Goal: Information Seeking & Learning: Learn about a topic

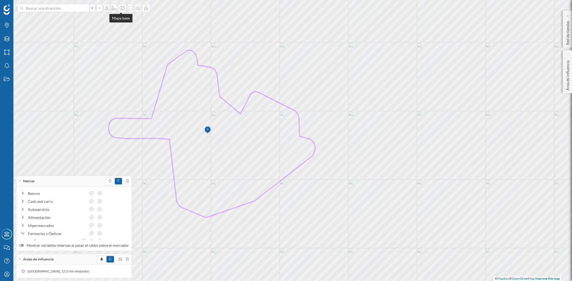
click at [120, 8] on icon at bounding box center [122, 8] width 5 height 4
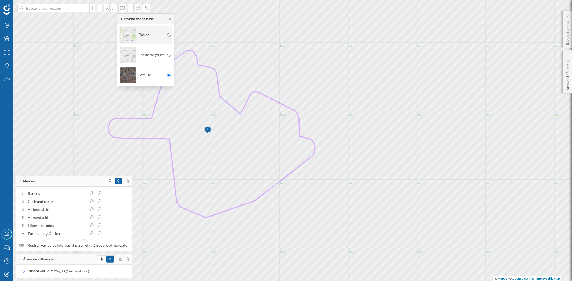
click at [125, 33] on img at bounding box center [128, 35] width 16 height 19
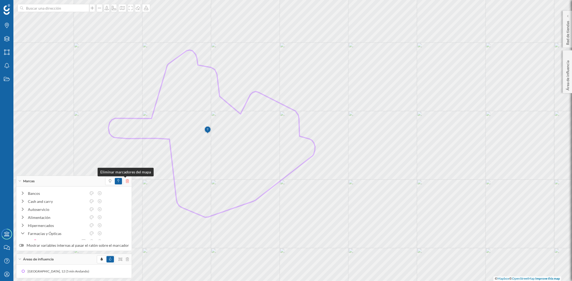
click at [126, 181] on icon at bounding box center [127, 182] width 3 height 4
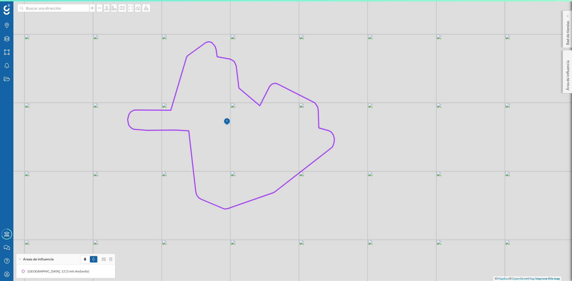
drag, startPoint x: 326, startPoint y: 199, endPoint x: 345, endPoint y: 191, distance: 21.0
click at [345, 191] on div "© Mapbox © OpenStreetMap Improve this map" at bounding box center [286, 140] width 572 height 281
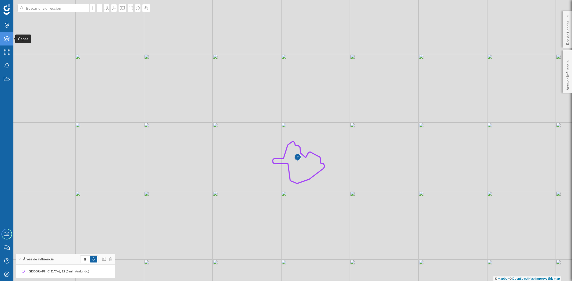
click at [6, 39] on icon at bounding box center [6, 38] width 5 height 5
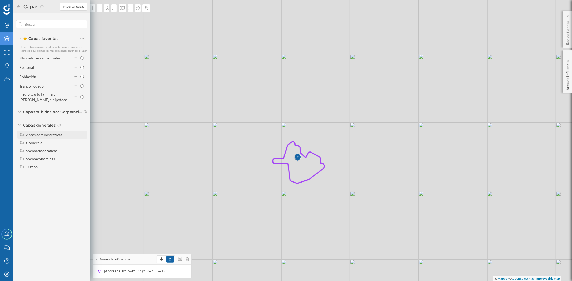
click at [46, 137] on div "Áreas administrativas" at bounding box center [55, 135] width 59 height 6
click at [83, 175] on input "Sección censal" at bounding box center [83, 174] width 3 height 3
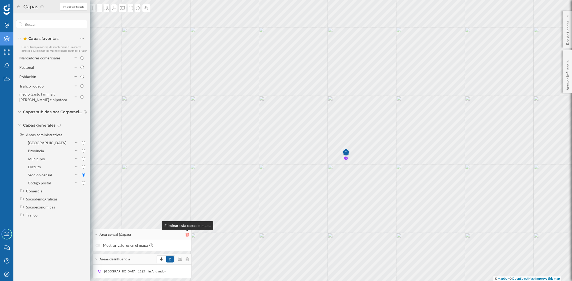
click at [188, 235] on icon at bounding box center [186, 235] width 3 height 4
radio input "false"
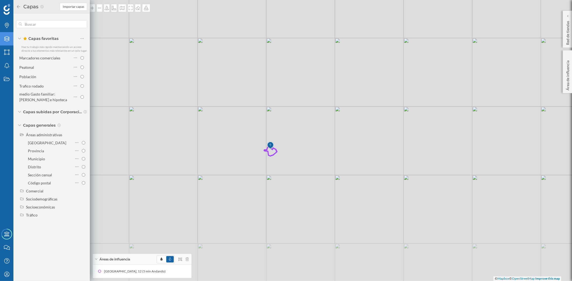
drag, startPoint x: 349, startPoint y: 194, endPoint x: 338, endPoint y: 144, distance: 51.6
click at [338, 144] on div "© Mapbox © OpenStreetMap Improve this map" at bounding box center [286, 140] width 572 height 281
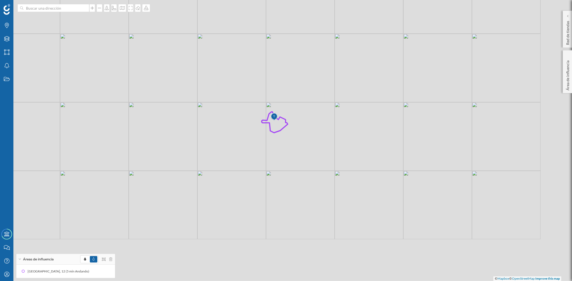
drag, startPoint x: 424, startPoint y: 180, endPoint x: 303, endPoint y: 116, distance: 136.0
click at [328, 101] on div "© Mapbox © OpenStreetMap Improve this map" at bounding box center [286, 140] width 572 height 281
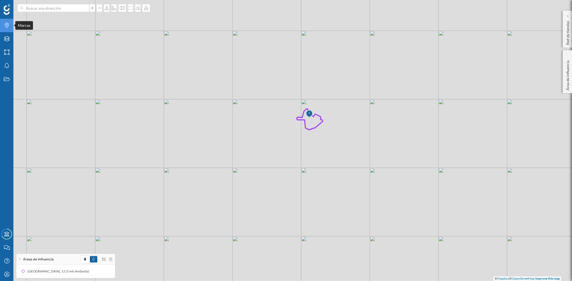
click at [9, 25] on icon "Marcas" at bounding box center [6, 25] width 7 height 5
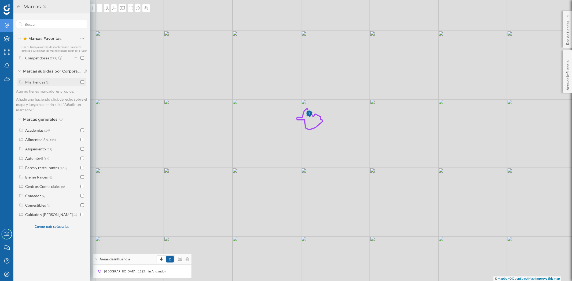
click at [81, 82] on input "checkbox" at bounding box center [81, 81] width 3 height 3
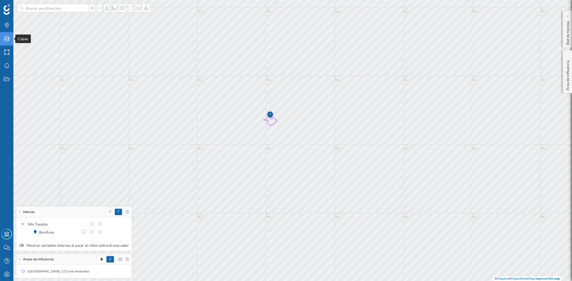
click at [5, 40] on icon at bounding box center [6, 38] width 5 height 5
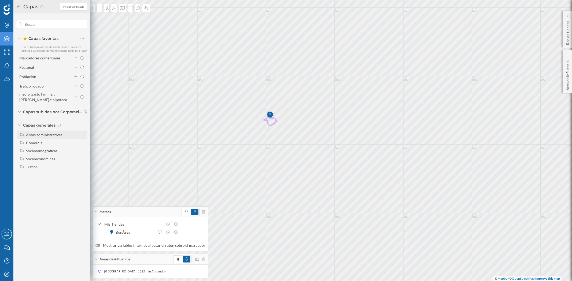
click at [34, 132] on div "Áreas administrativas" at bounding box center [55, 135] width 59 height 6
click at [83, 159] on input "Municipio" at bounding box center [83, 158] width 3 height 3
radio input "true"
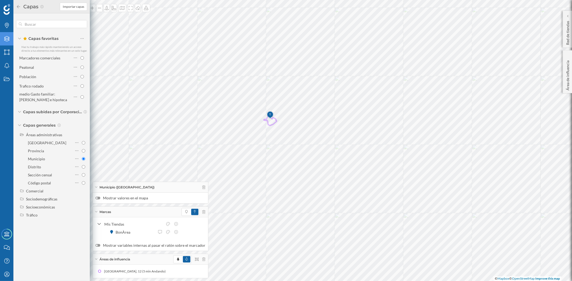
click at [98, 198] on div at bounding box center [97, 198] width 5 height 3
click at [0, 0] on input "Mostrar valores en el mapa" at bounding box center [0, 0] width 0 height 0
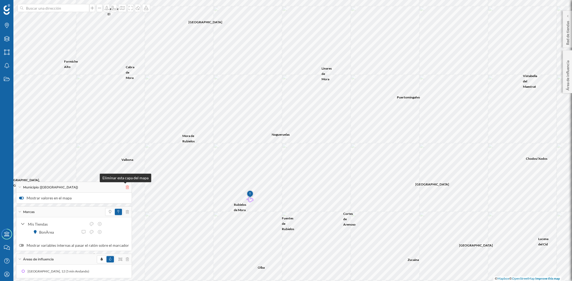
click at [126, 186] on icon at bounding box center [127, 188] width 3 height 4
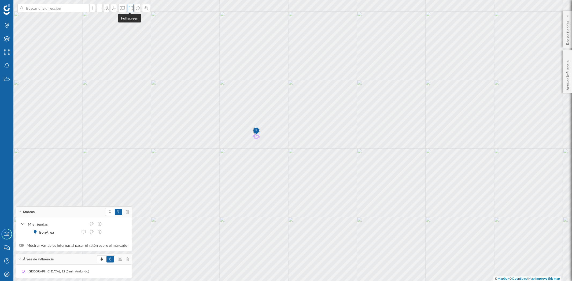
click at [128, 6] on div at bounding box center [131, 8] width 6 height 8
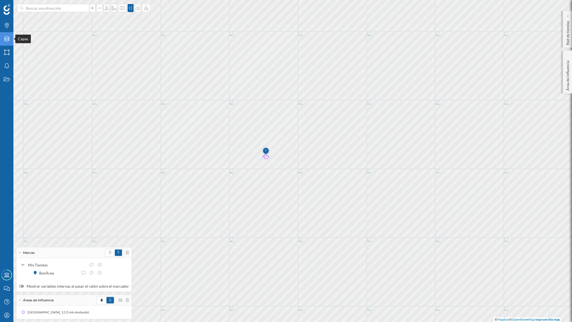
click at [9, 42] on div "Capas" at bounding box center [6, 38] width 13 height 13
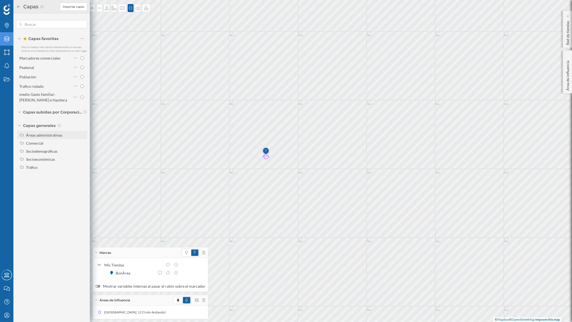
click at [51, 135] on div "Áreas administrativas" at bounding box center [44, 135] width 36 height 5
click at [84, 158] on input "Municipio" at bounding box center [83, 158] width 3 height 3
radio input "true"
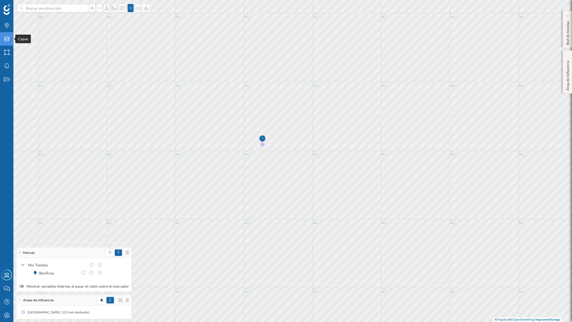
click at [8, 36] on icon "Capas" at bounding box center [6, 38] width 7 height 5
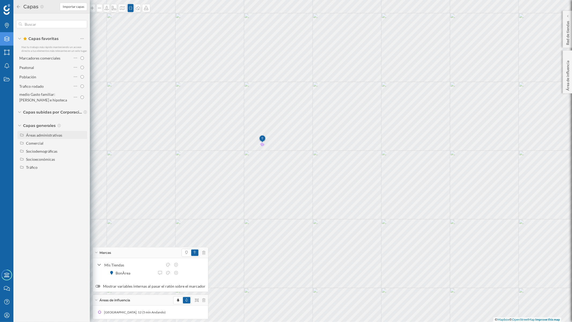
click at [34, 136] on div "Áreas administrativas" at bounding box center [44, 135] width 36 height 5
click at [85, 158] on input "Municipio" at bounding box center [83, 158] width 3 height 3
radio input "true"
click at [33, 166] on div "Distrito" at bounding box center [34, 167] width 13 height 5
click at [82, 166] on input "Distrito" at bounding box center [83, 166] width 3 height 3
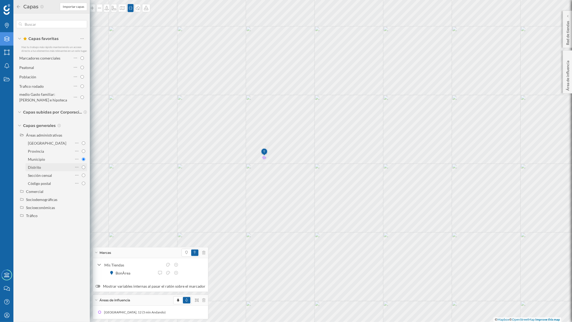
radio input "true"
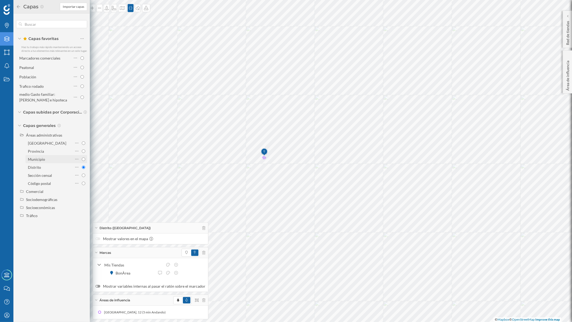
click at [84, 158] on input "Municipio" at bounding box center [83, 158] width 3 height 3
click at [99, 239] on div at bounding box center [97, 238] width 5 height 3
click at [0, 0] on input "Mostrar valores en el mapa" at bounding box center [0, 0] width 0 height 0
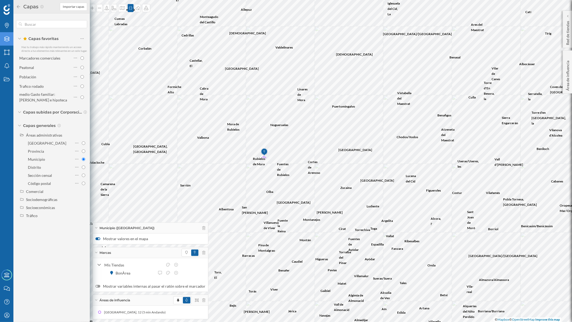
click at [199, 227] on div "Municipio ([GEOGRAPHIC_DATA])" at bounding box center [150, 227] width 115 height 11
click at [202, 238] on icon at bounding box center [203, 240] width 3 height 4
radio input "false"
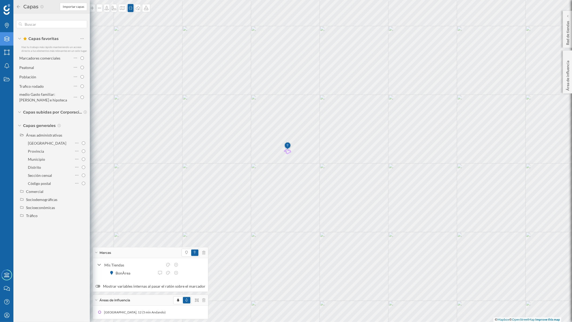
click at [19, 6] on icon at bounding box center [18, 6] width 3 height 3
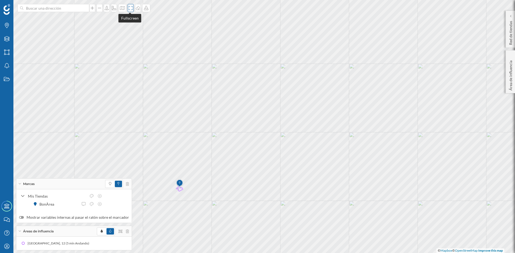
click at [130, 10] on icon at bounding box center [130, 8] width 5 height 4
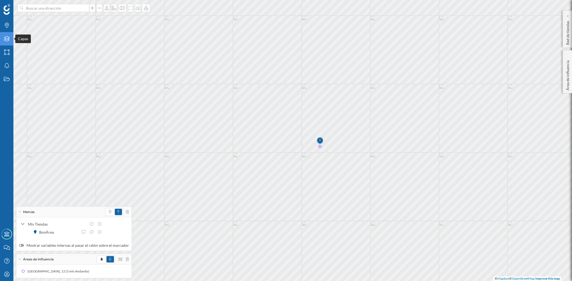
click at [3, 40] on div "Capas" at bounding box center [6, 38] width 13 height 13
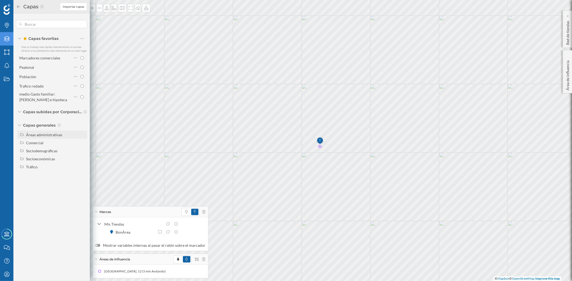
click at [51, 135] on div "Áreas administrativas" at bounding box center [44, 135] width 36 height 5
click at [82, 159] on input "Municipio" at bounding box center [83, 158] width 3 height 3
radio input "true"
click at [85, 141] on input "[GEOGRAPHIC_DATA]" at bounding box center [83, 142] width 3 height 3
radio input "true"
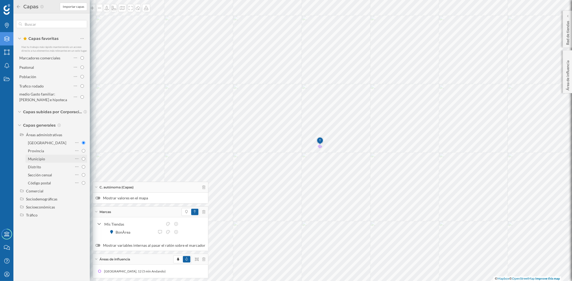
click at [83, 160] on input "Municipio" at bounding box center [83, 158] width 3 height 3
radio input "true"
click at [100, 197] on label "Mostrar valores en el mapa" at bounding box center [150, 198] width 110 height 5
click at [0, 0] on input "Mostrar valores en el mapa" at bounding box center [0, 0] width 0 height 0
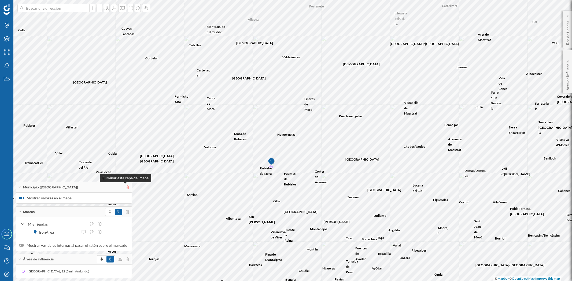
click at [126, 188] on icon at bounding box center [127, 188] width 3 height 4
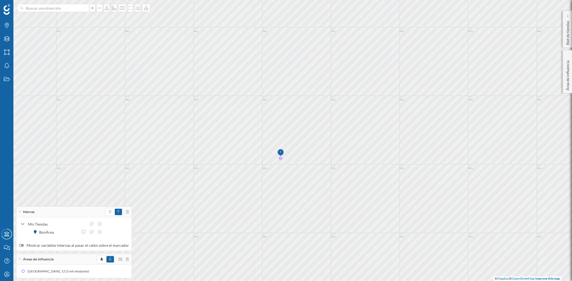
click at [19, 210] on div "Marcas" at bounding box center [73, 212] width 115 height 11
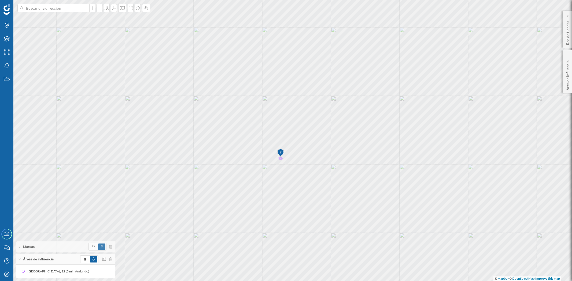
click at [20, 257] on div "Áreas de influencia" at bounding box center [65, 259] width 99 height 11
click at [19, 262] on icon at bounding box center [19, 262] width 1 height 3
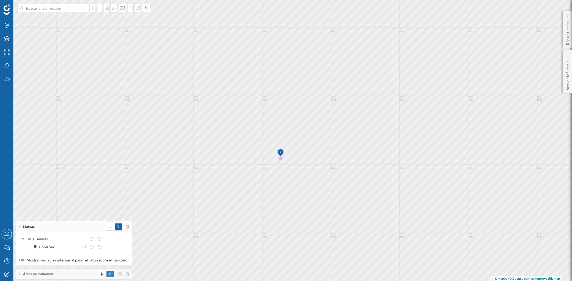
click at [18, 226] on div "Marcas" at bounding box center [73, 227] width 115 height 11
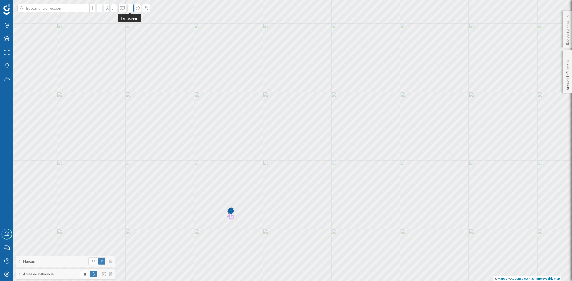
click at [129, 9] on icon at bounding box center [130, 8] width 5 height 4
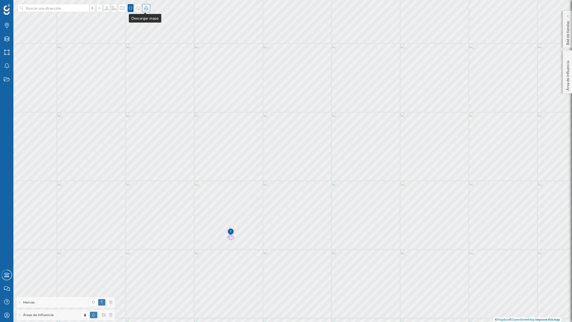
click at [144, 10] on icon at bounding box center [145, 8] width 5 height 4
click at [161, 42] on div "Descargar sin leyenda" at bounding box center [163, 39] width 38 height 6
